Goal: Task Accomplishment & Management: Manage account settings

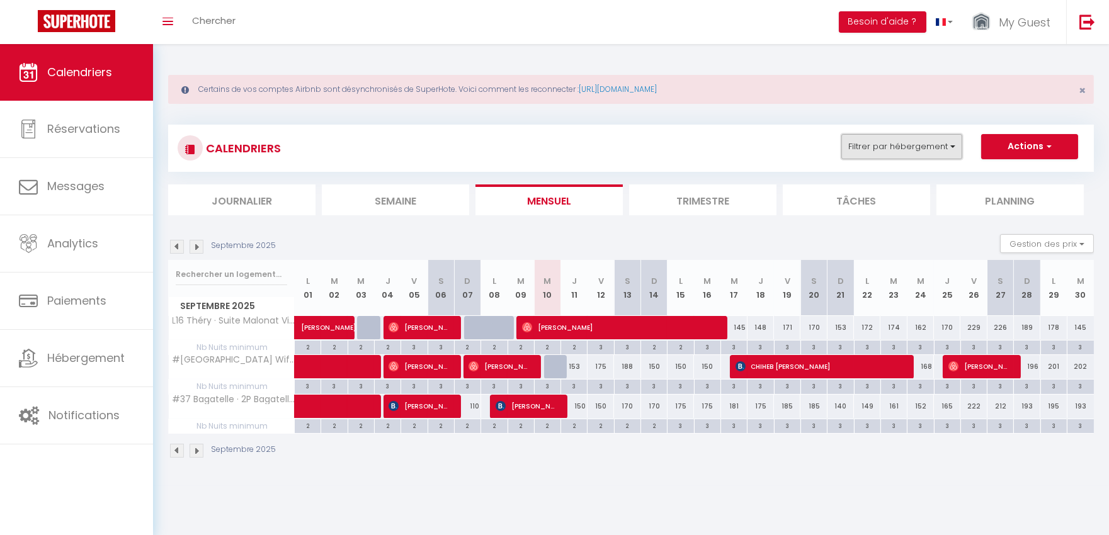
click at [909, 144] on button "Filtrer par hébergement" at bounding box center [901, 146] width 121 height 25
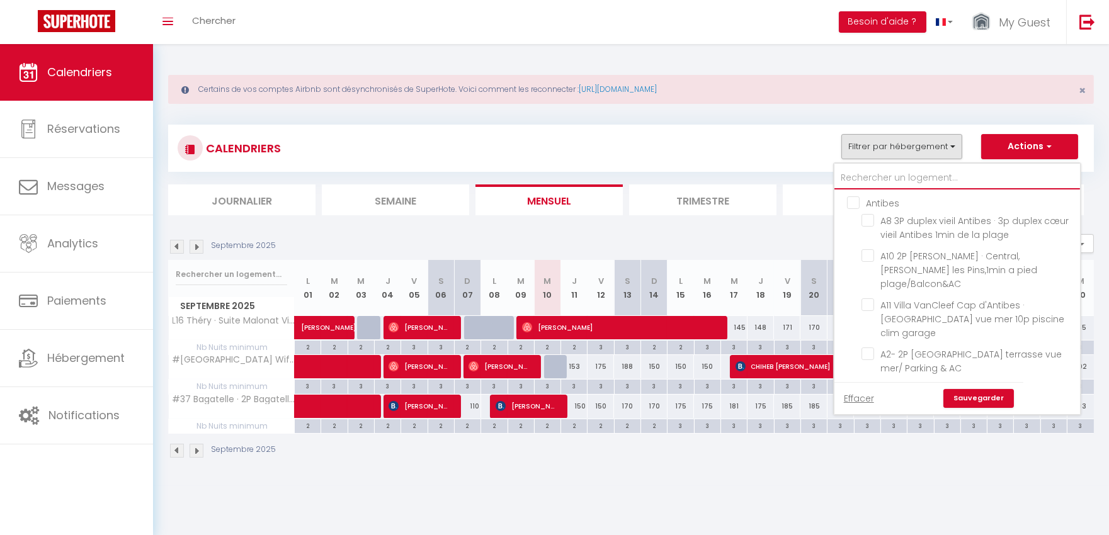
click at [902, 172] on input "text" at bounding box center [957, 178] width 246 height 23
type input "<"
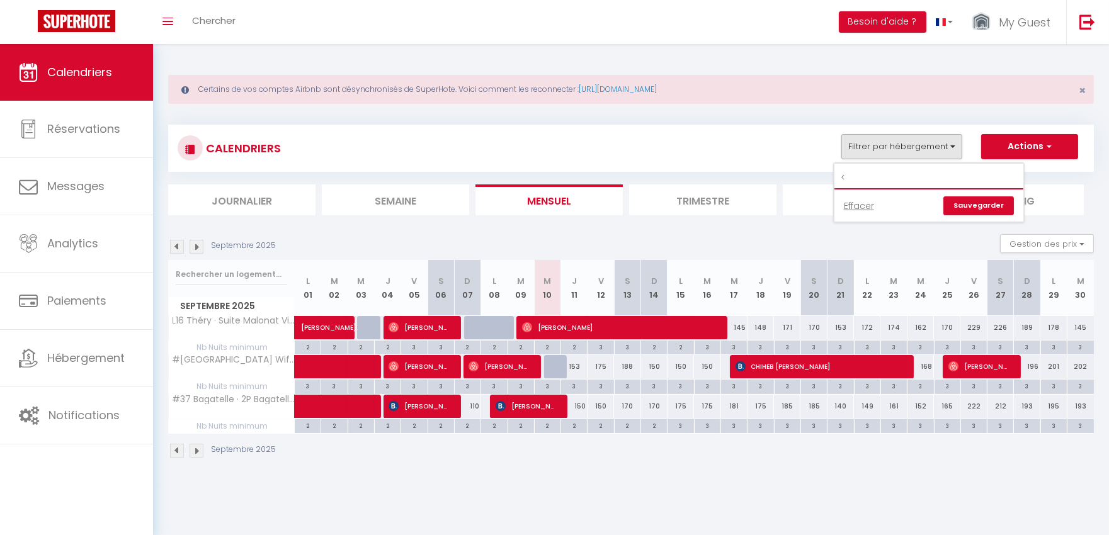
drag, startPoint x: 902, startPoint y: 172, endPoint x: 773, endPoint y: 169, distance: 129.1
click at [773, 169] on div "CALENDRIERS Filtrer par hébergement < Effacer Sauvegarder Actions Nouvelle rése…" at bounding box center [630, 148] width 925 height 47
click at [924, 140] on button "Filtrer par hébergement" at bounding box center [901, 146] width 121 height 25
click at [905, 179] on input "<" at bounding box center [928, 178] width 189 height 23
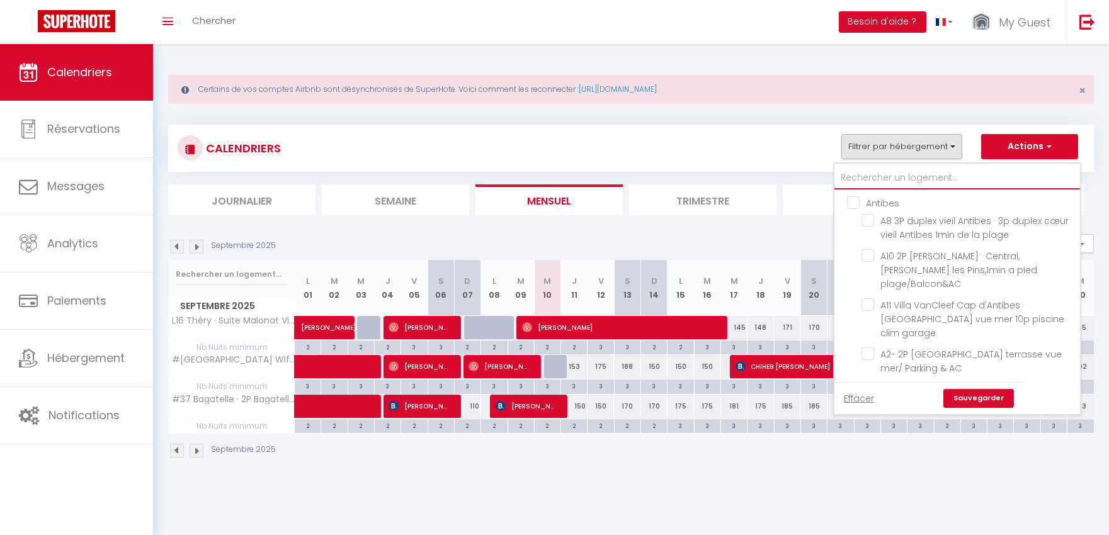
type input "#"
checkbox input "false"
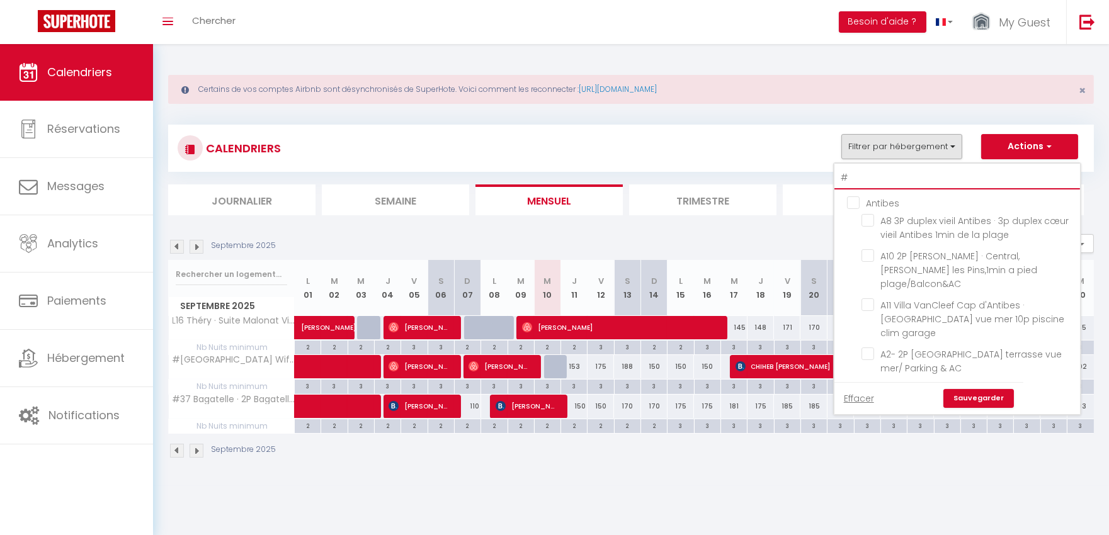
checkbox input "false"
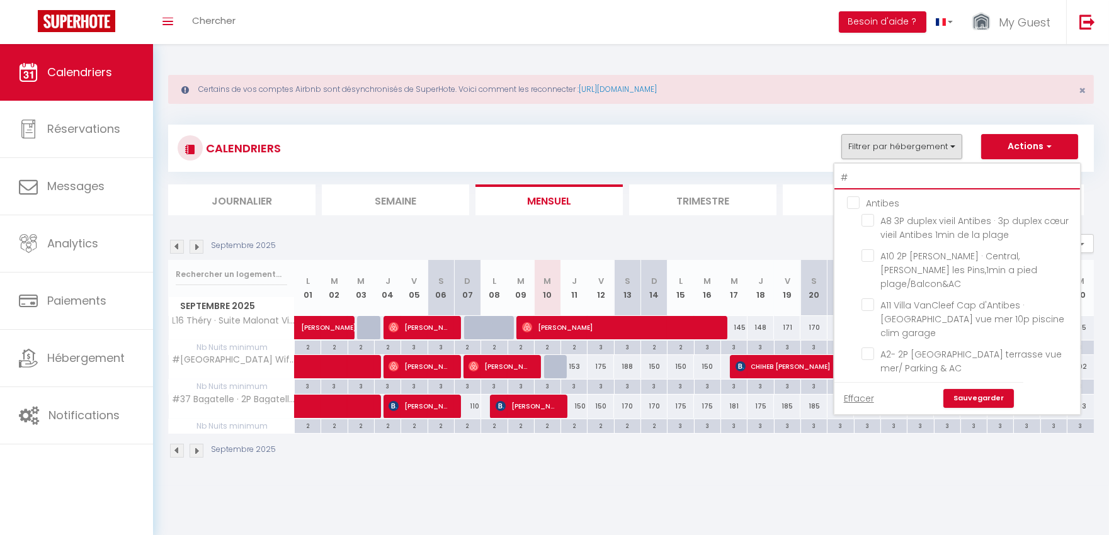
checkbox input "false"
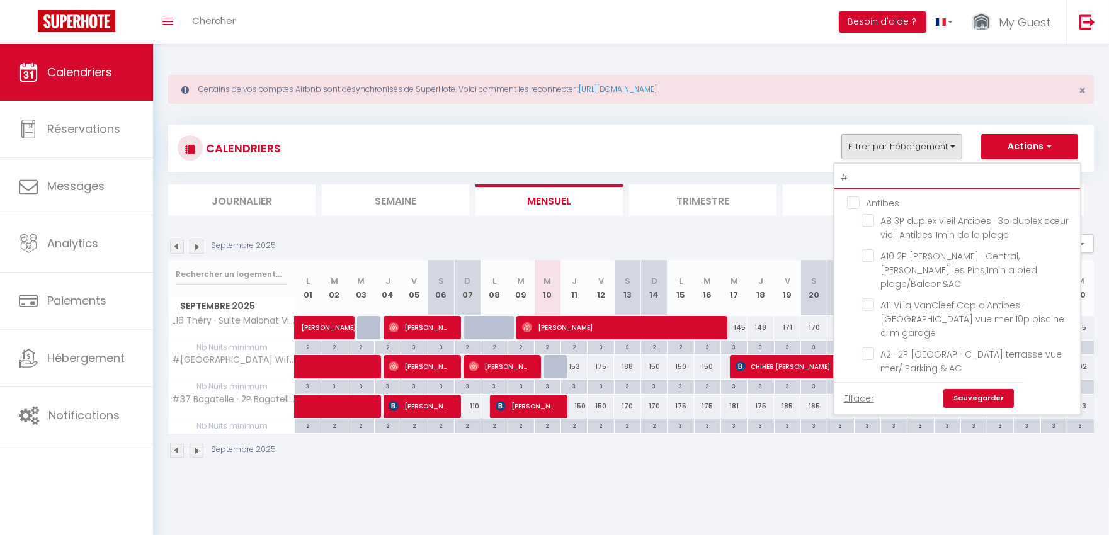
checkbox input "false"
type input "#1"
checkbox input "false"
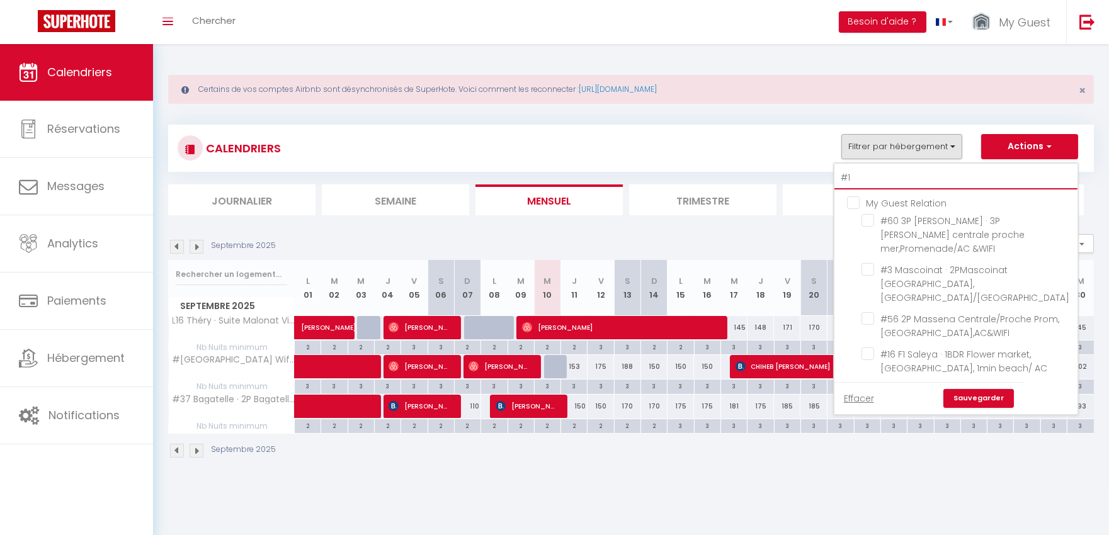
checkbox input "false"
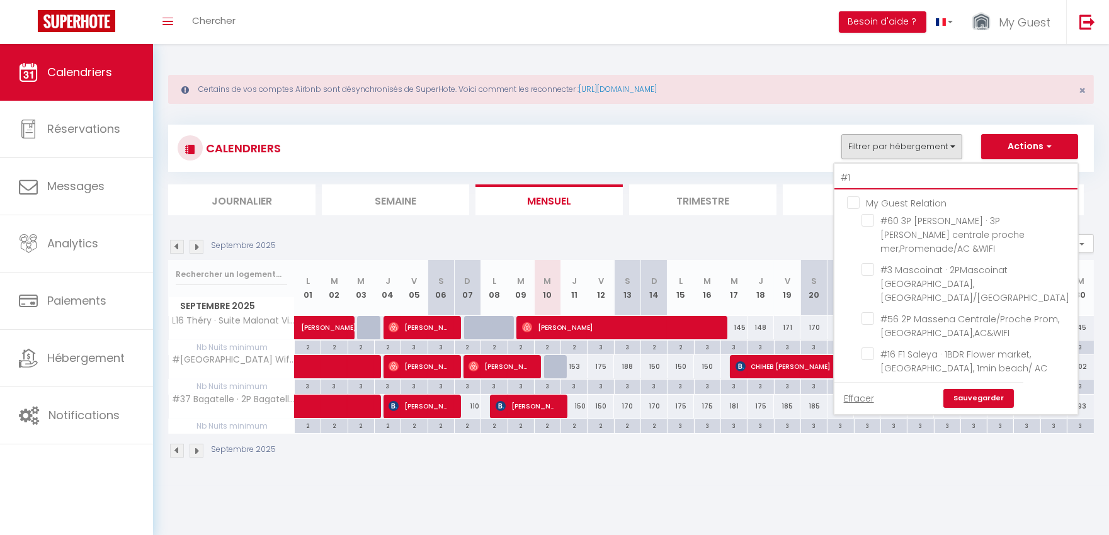
checkbox input "false"
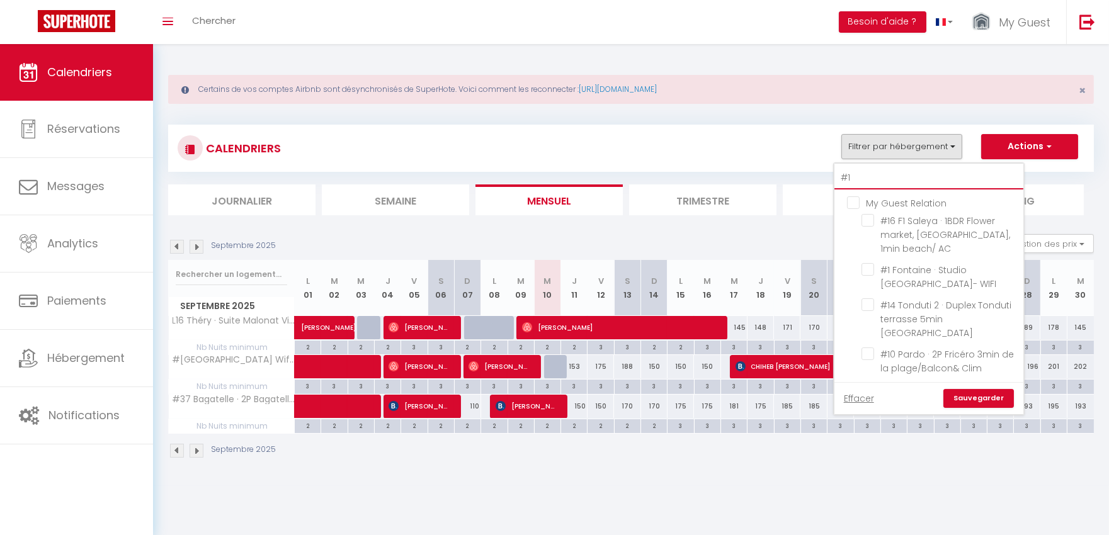
type input "#14"
checkbox input "false"
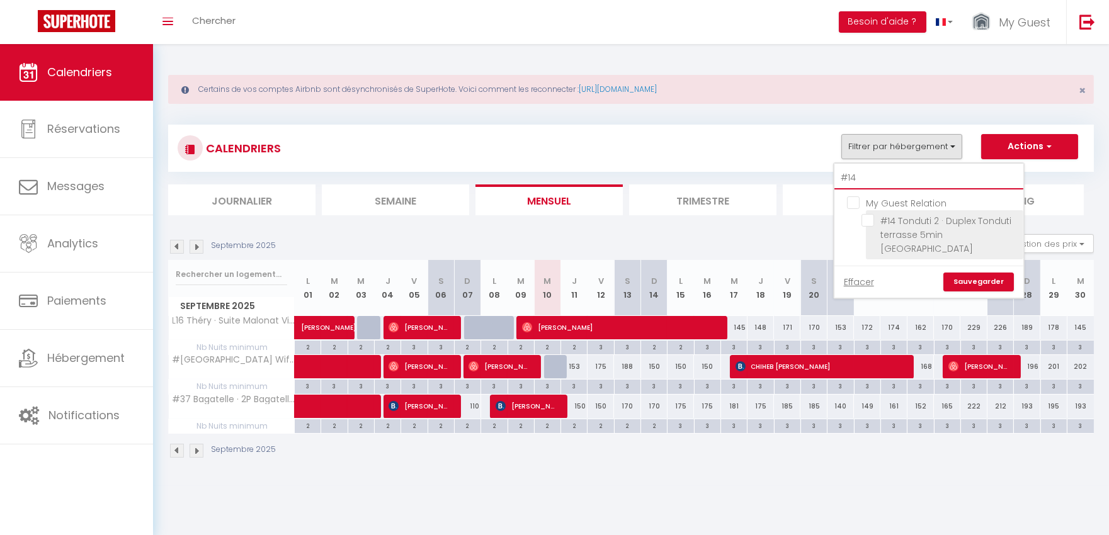
type input "#14"
click at [910, 220] on input "#14 Tonduti 2 · Duplex Tonduti terrasse 5min [GEOGRAPHIC_DATA]" at bounding box center [939, 220] width 157 height 13
checkbox input "true"
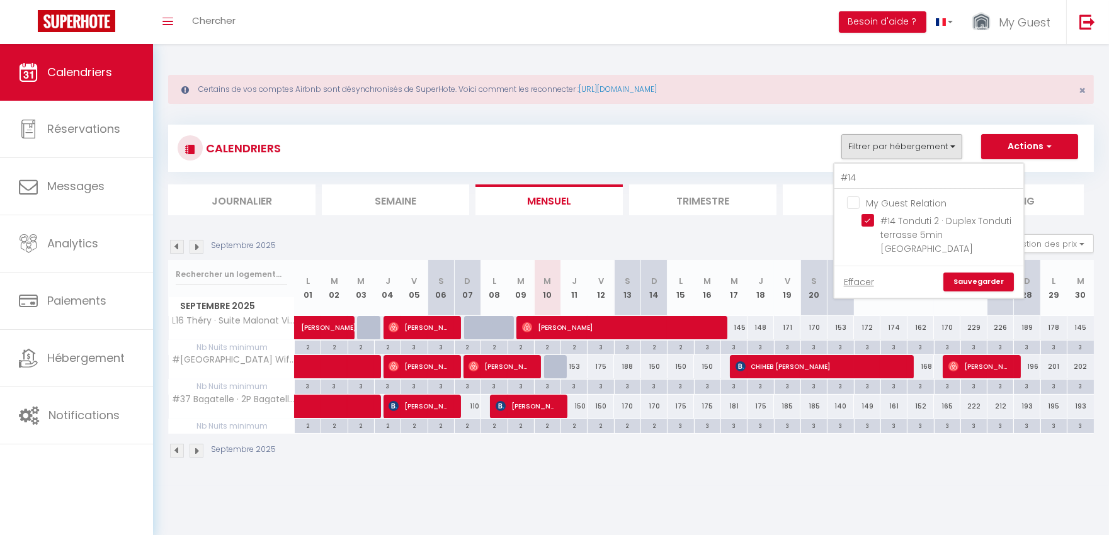
click at [970, 273] on link "Sauvegarder" at bounding box center [978, 282] width 71 height 19
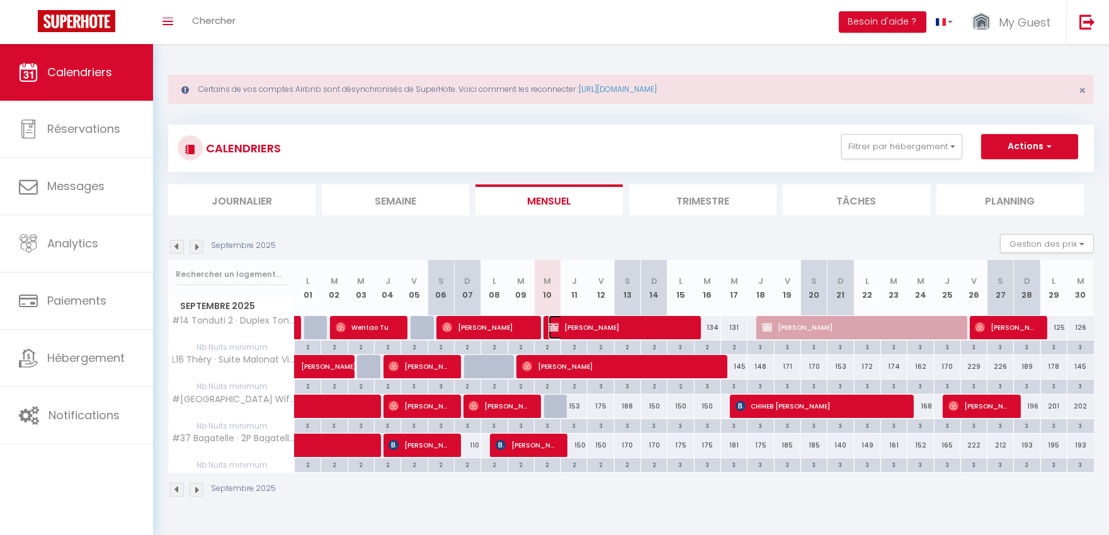
click at [594, 326] on span "[PERSON_NAME]" at bounding box center [618, 327] width 141 height 24
select select "OK"
select select "KO"
select select "0"
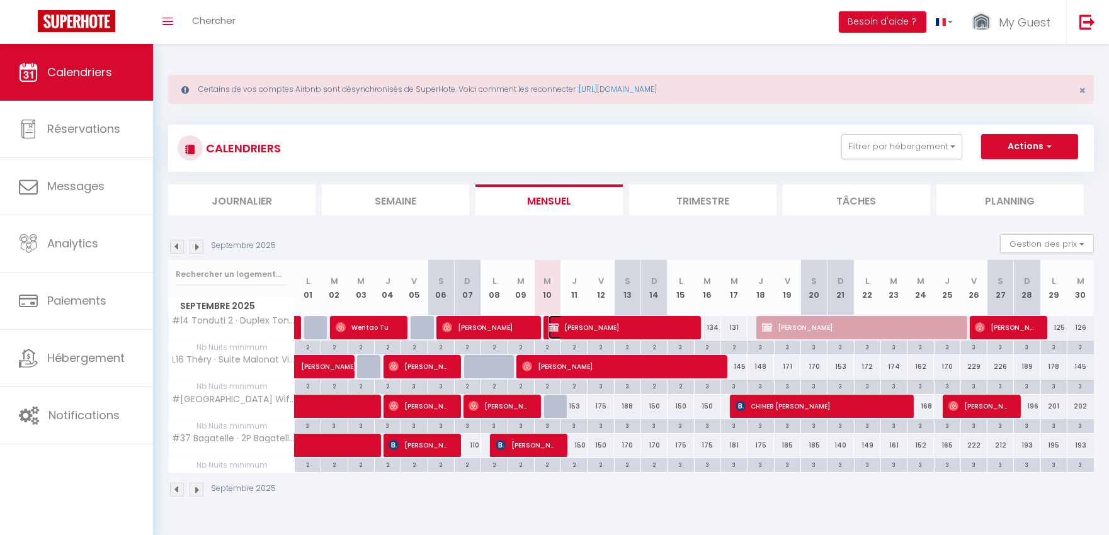
select select "1"
select select
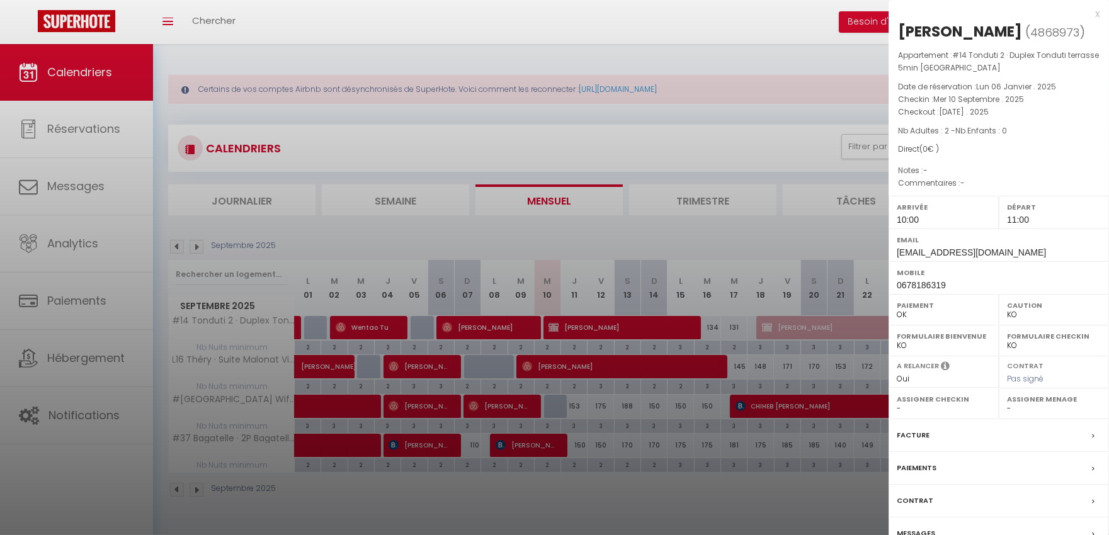
click at [910, 527] on label "Messages" at bounding box center [915, 533] width 38 height 13
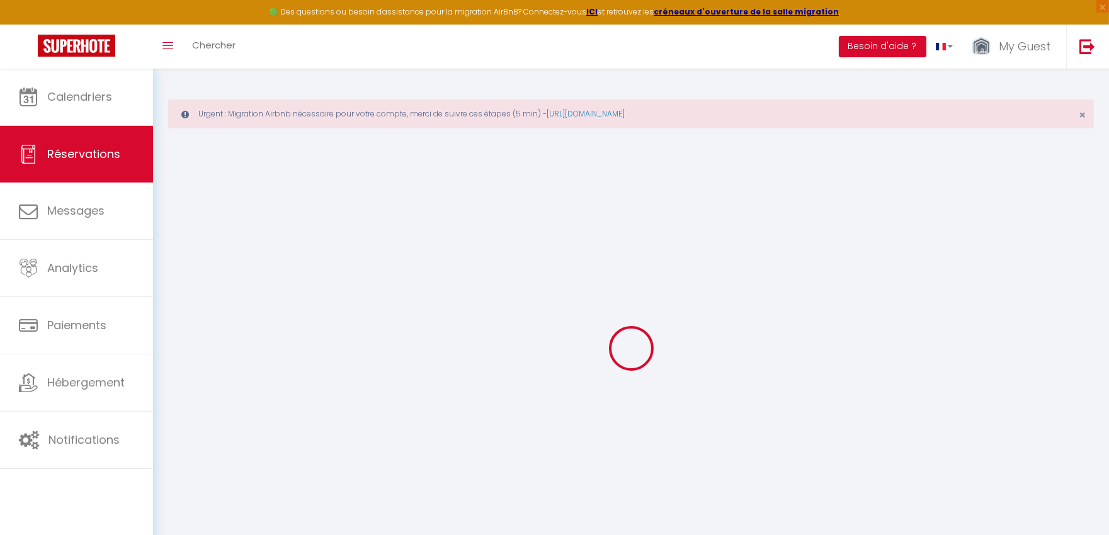
select select
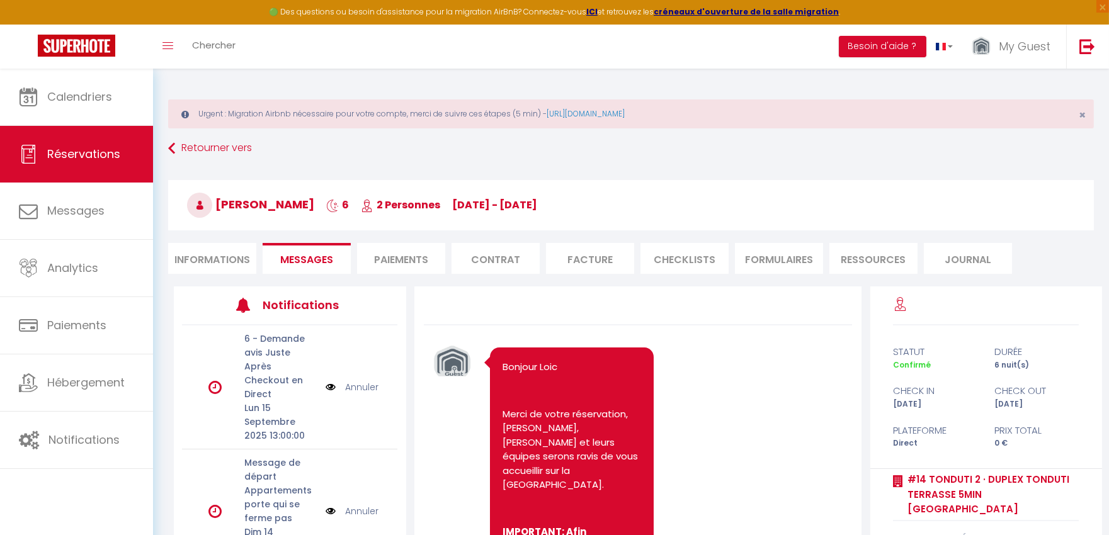
select select
select select "10:00"
select select "11:00"
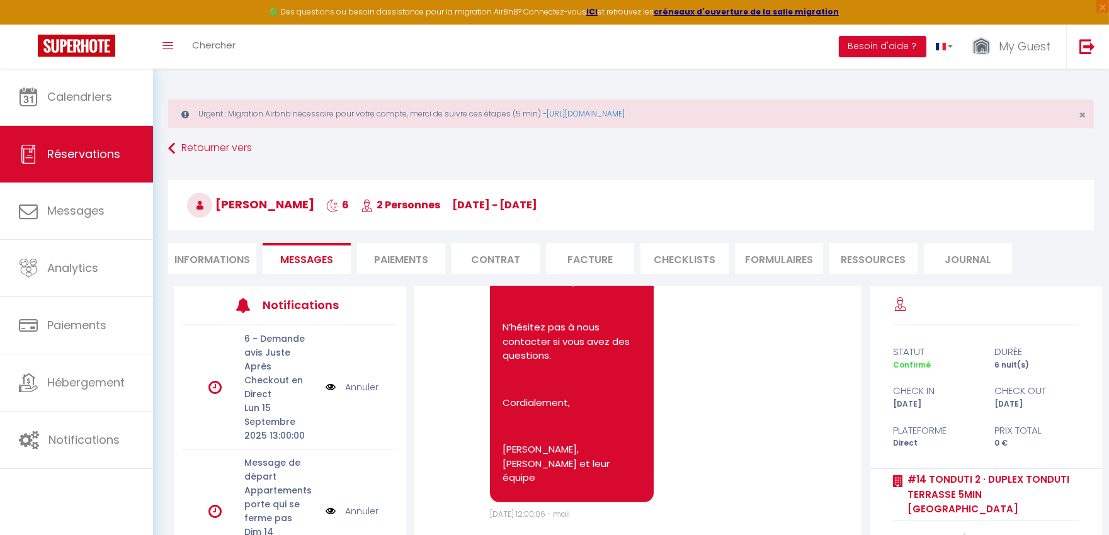
click at [209, 259] on li "Informations" at bounding box center [212, 258] width 88 height 31
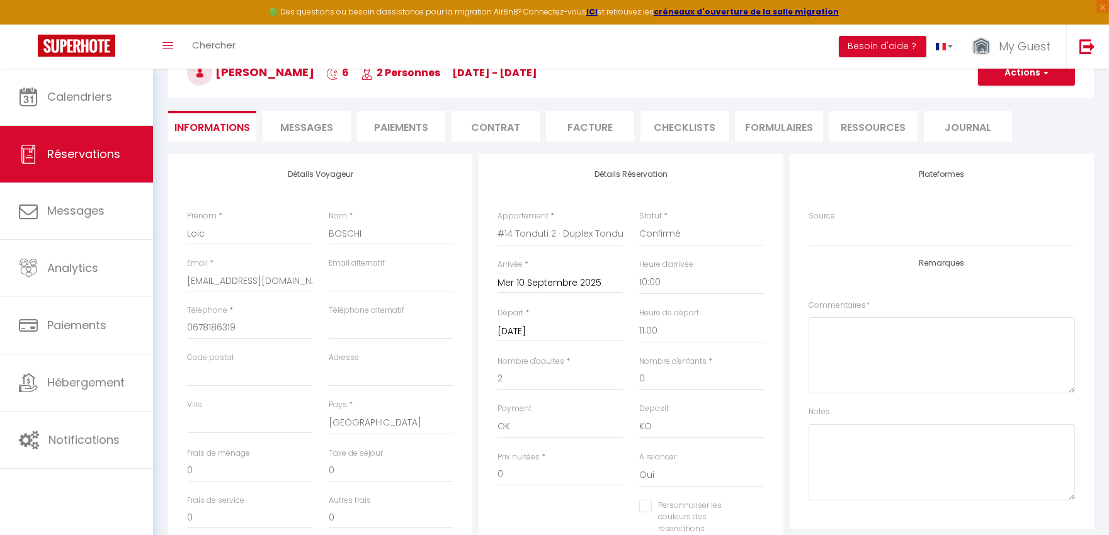
scroll to position [419, 0]
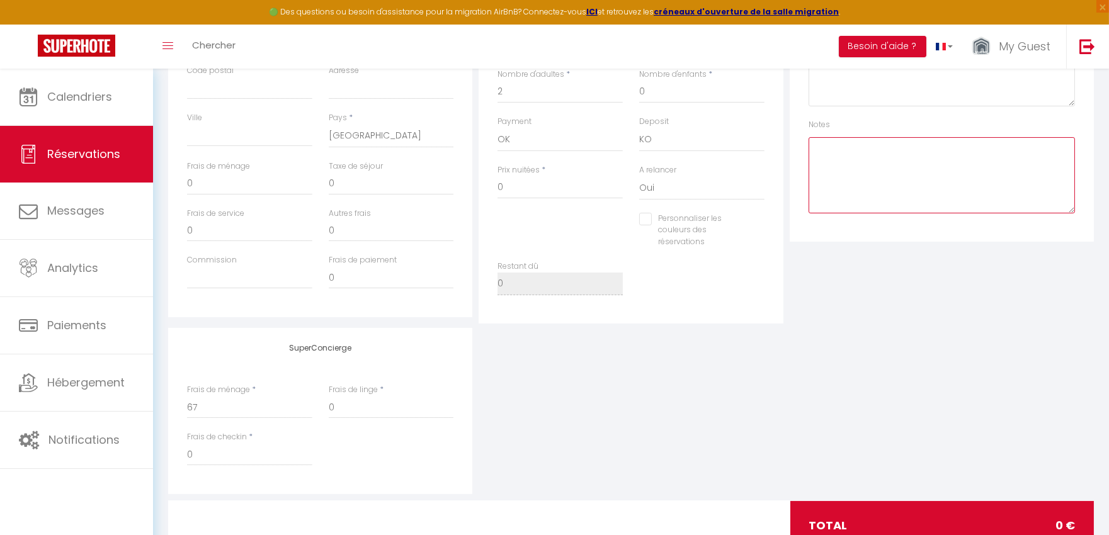
click at [852, 172] on textarea at bounding box center [941, 175] width 266 height 76
paste textarea "BAC RETIRE ARRIVEE PROPRIO PAS BESONI DE CLEF A REMETTRE LA PROCHAINE FOIS"
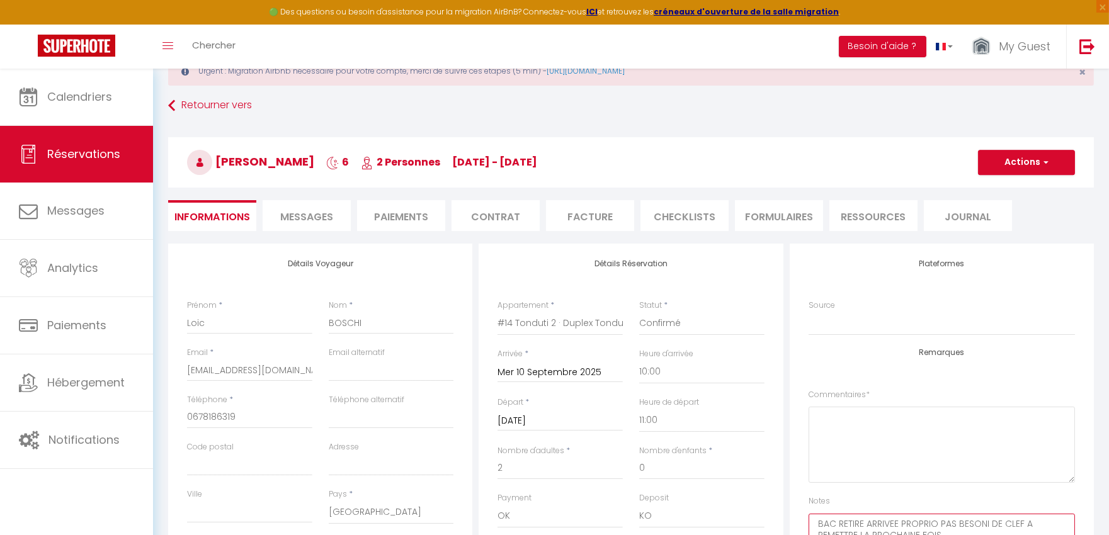
scroll to position [0, 0]
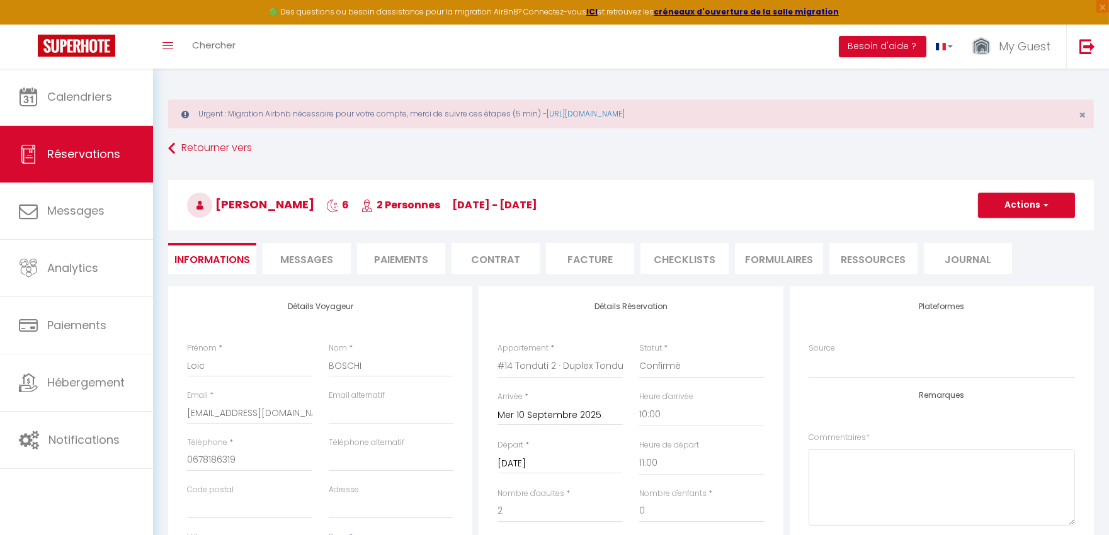
type textarea "BAC RETIRE ARRIVEE PROPRIO PAS BESONI DE CLEF A REMETTRE LA PROCHAINE FOIS"
click at [1012, 200] on button "Actions" at bounding box center [1026, 205] width 97 height 25
click at [1011, 235] on link "Enregistrer" at bounding box center [1013, 233] width 99 height 16
